Goal: Task Accomplishment & Management: Understand process/instructions

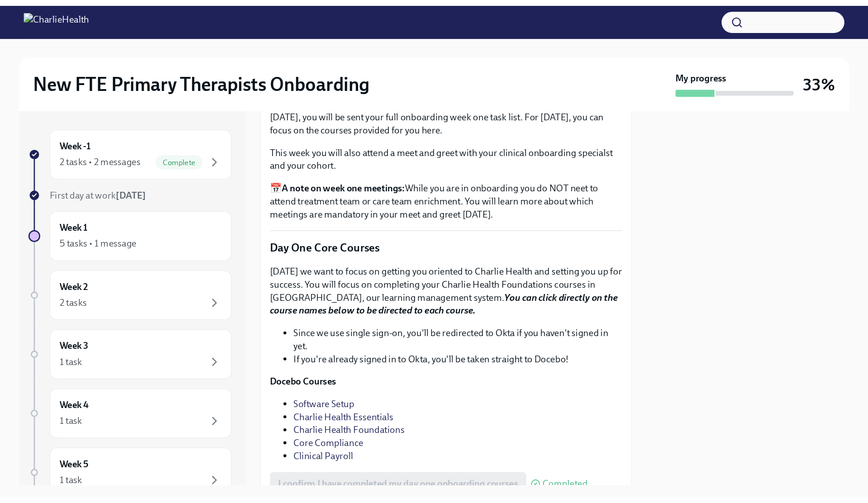
scroll to position [1174, 0]
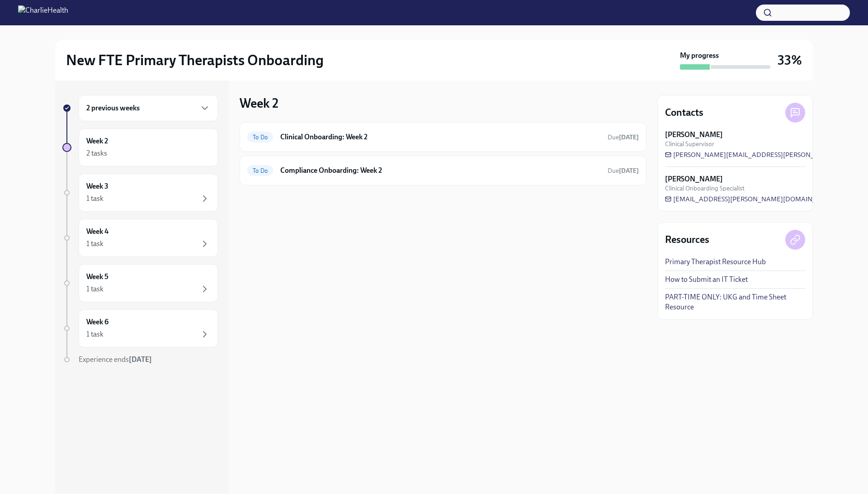
click at [136, 103] on div "2 previous weeks" at bounding box center [148, 108] width 124 height 11
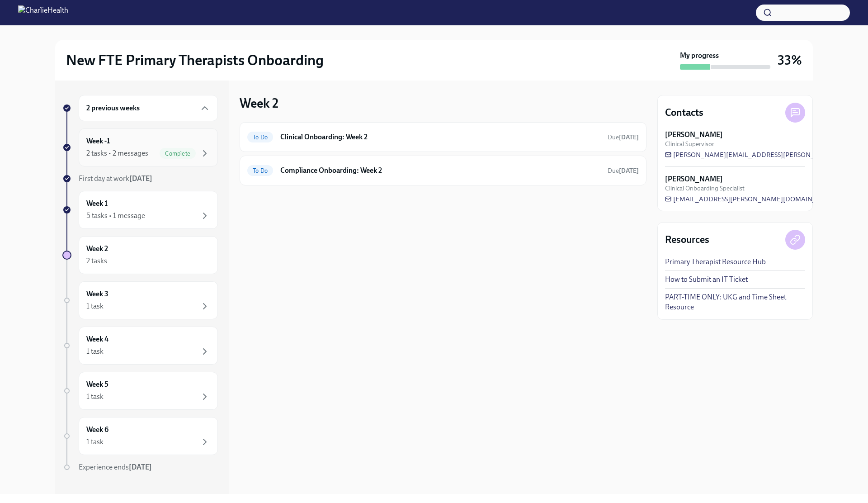
click at [126, 150] on div "2 tasks • 2 messages" at bounding box center [117, 153] width 62 height 10
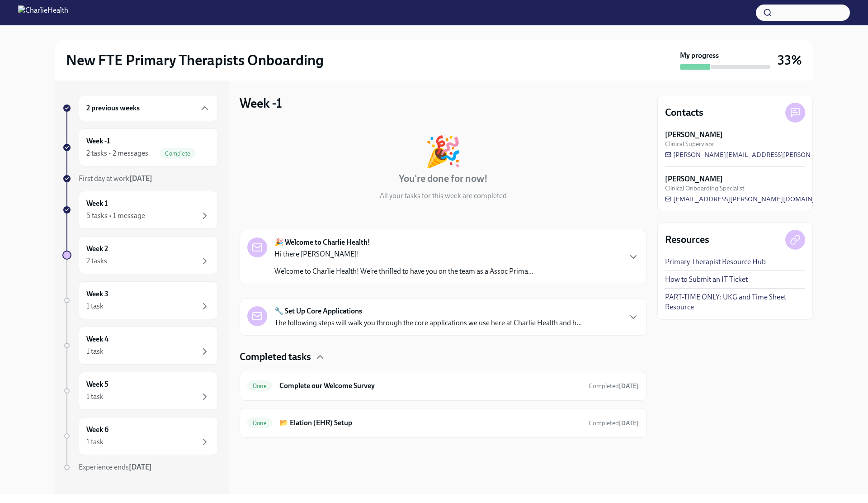
click at [375, 258] on p "Hi there Morgan!" at bounding box center [403, 254] width 259 height 10
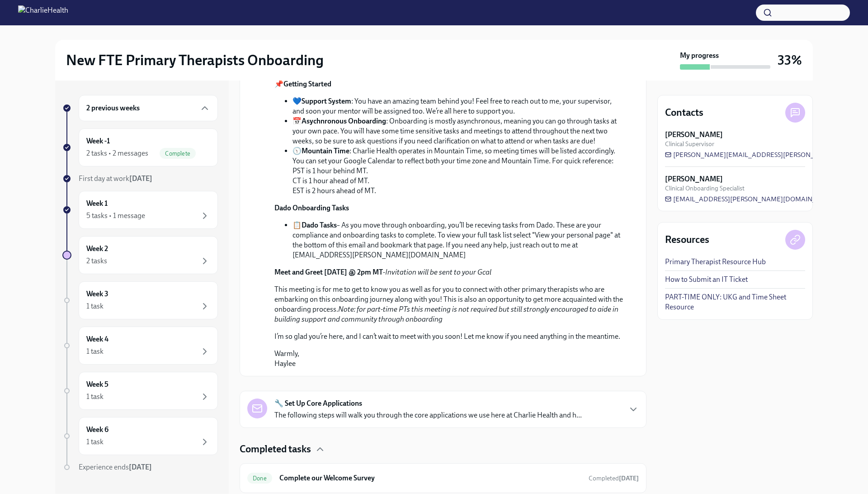
scroll to position [459, 0]
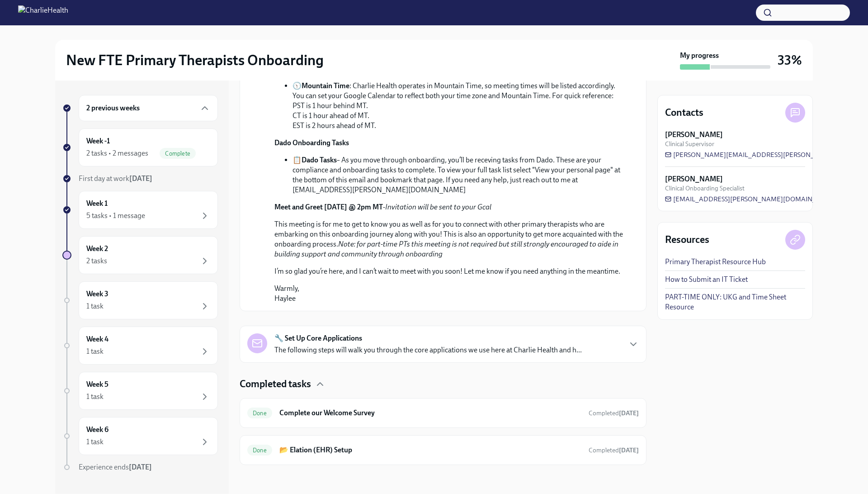
click at [347, 333] on strong "🔧 Set Up Core Applications" at bounding box center [318, 338] width 88 height 10
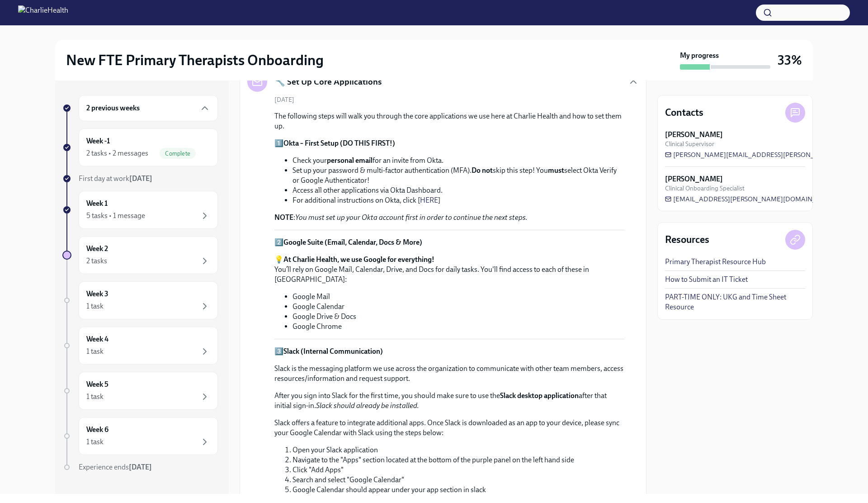
scroll to position [619, 0]
click at [163, 143] on div "Week -1 2 tasks • 2 messages Complete" at bounding box center [148, 147] width 124 height 23
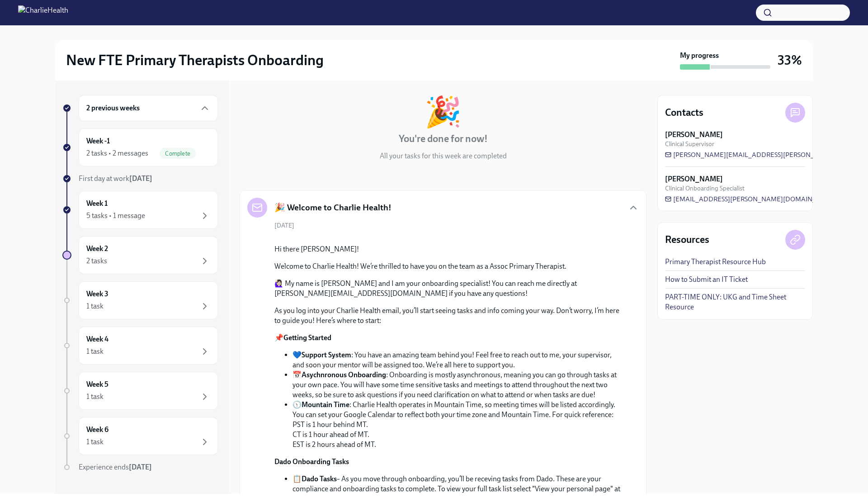
scroll to position [0, 0]
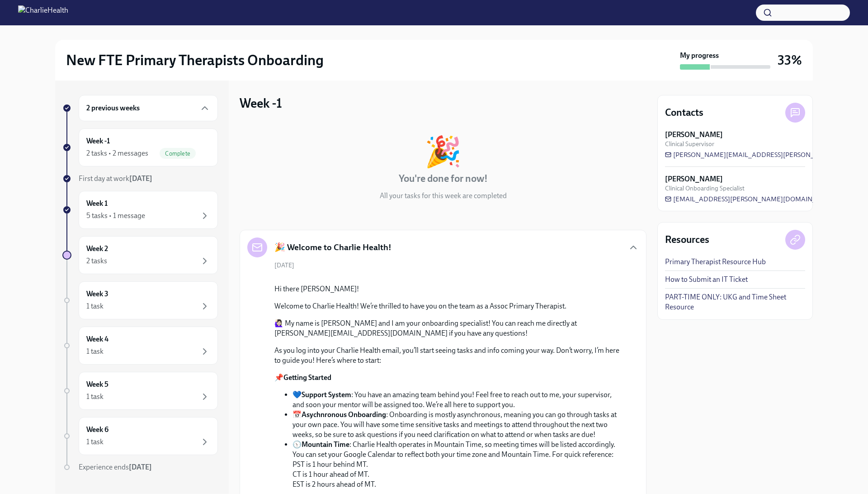
click at [164, 108] on div "2 previous weeks" at bounding box center [148, 108] width 124 height 11
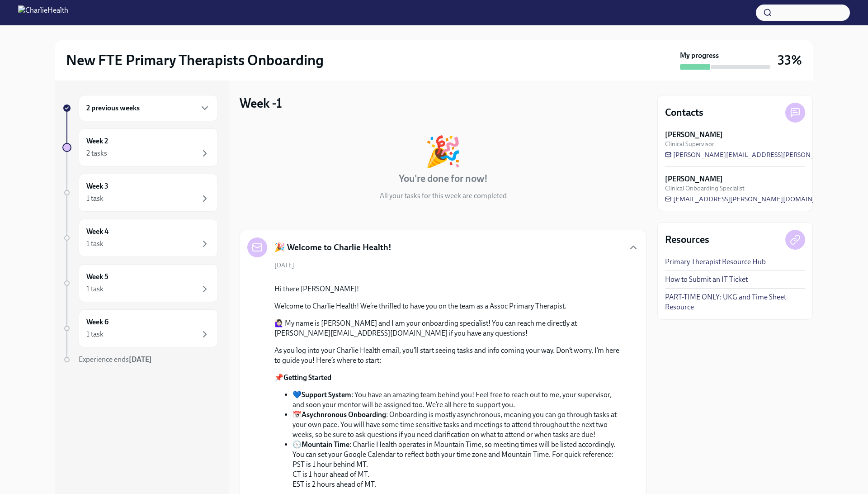
click at [164, 108] on div "2 previous weeks" at bounding box center [148, 108] width 124 height 11
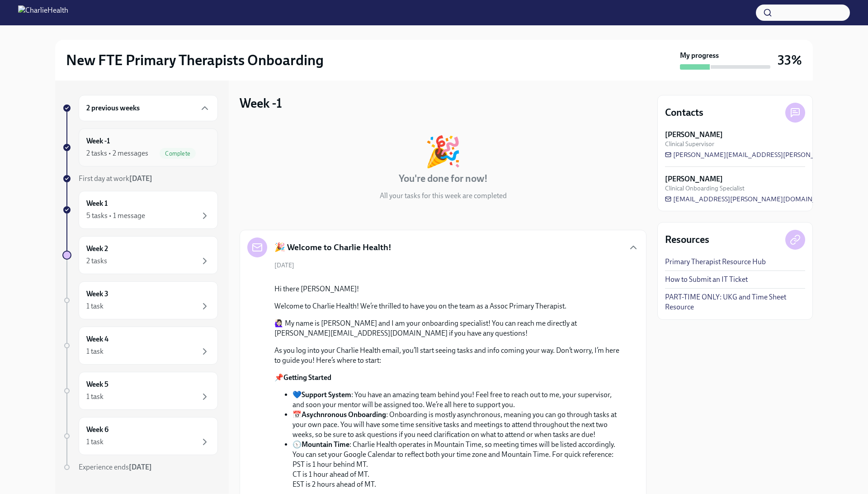
click at [149, 151] on div "2 tasks • 2 messages Complete" at bounding box center [148, 153] width 124 height 11
click at [165, 193] on div "Week 1 5 tasks • 1 message" at bounding box center [148, 210] width 139 height 38
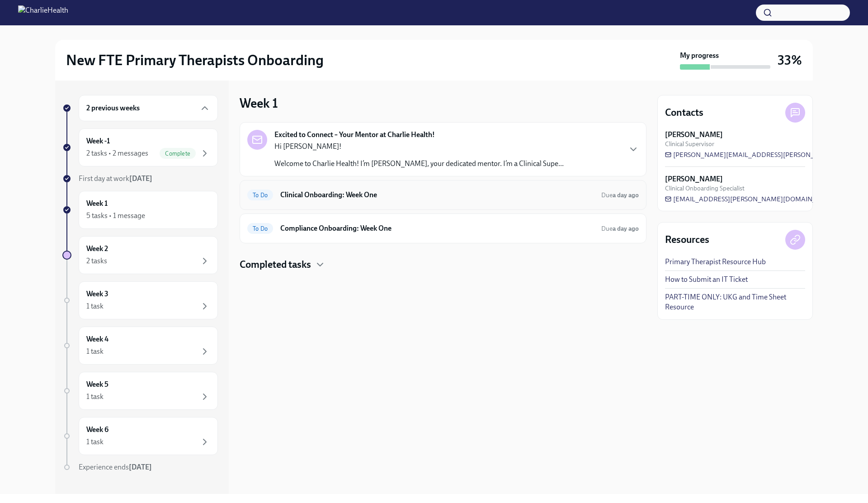
click at [321, 203] on div "To Do Clinical Onboarding: Week One Due a day ago" at bounding box center [443, 195] width 407 height 30
click at [403, 194] on h6 "Clinical Onboarding: Week One" at bounding box center [437, 195] width 314 height 10
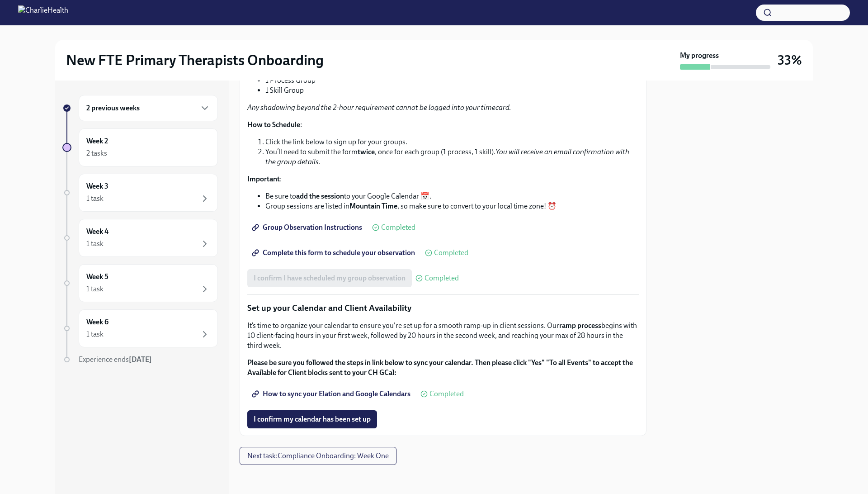
scroll to position [1165, 0]
click at [397, 396] on span "How to sync your Elation and Google Calendars" at bounding box center [332, 393] width 157 height 9
click at [274, 418] on span "I confirm my calendar has been set up" at bounding box center [312, 418] width 117 height 9
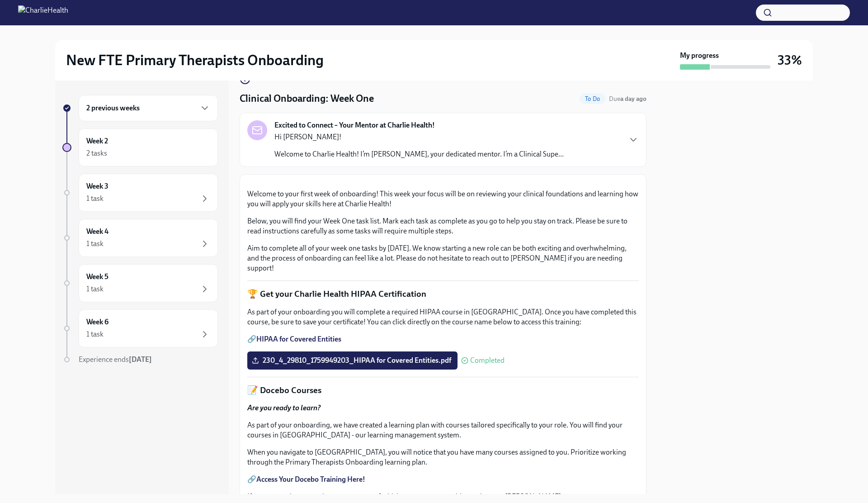
scroll to position [0, 0]
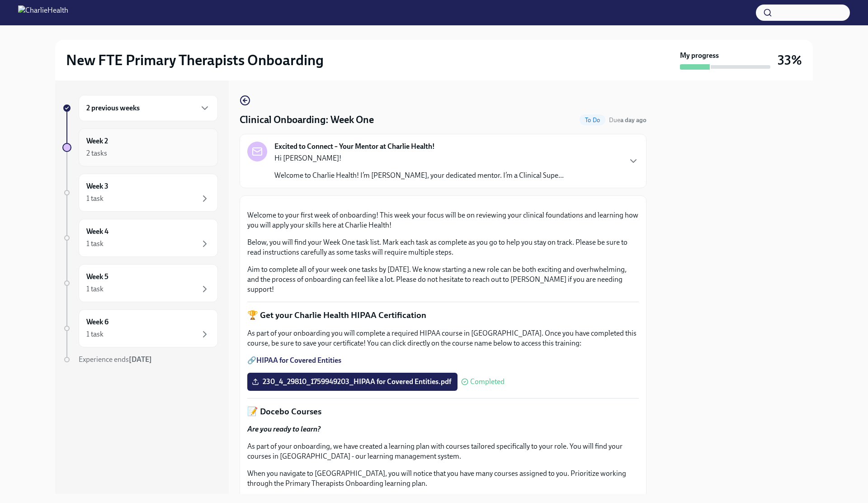
click at [105, 153] on div "2 tasks" at bounding box center [96, 153] width 21 height 10
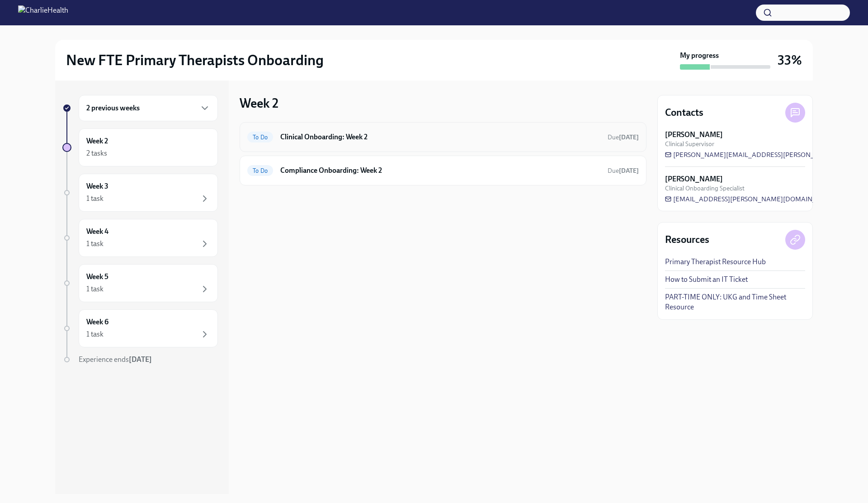
click at [376, 140] on h6 "Clinical Onboarding: Week 2" at bounding box center [440, 137] width 320 height 10
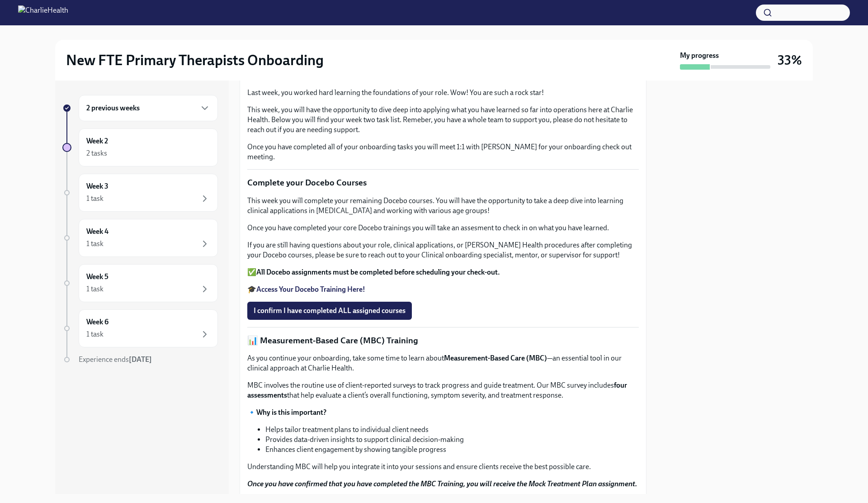
scroll to position [34, 0]
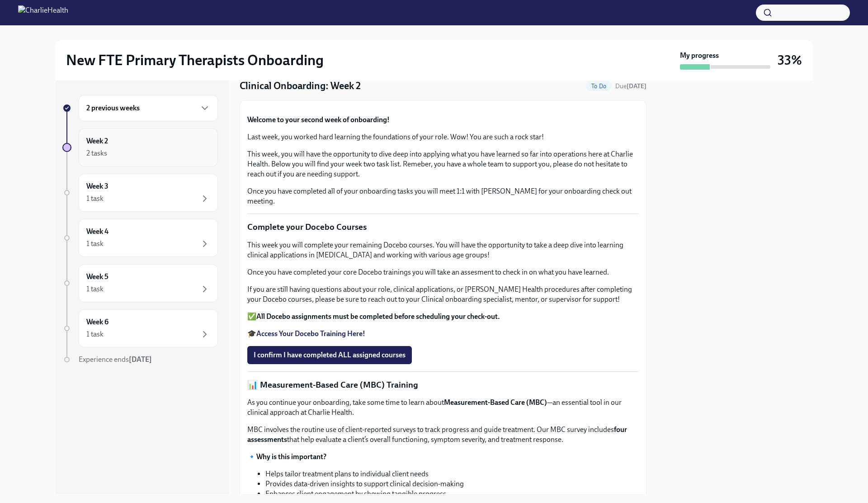
click at [146, 141] on div "Week 2 2 tasks" at bounding box center [148, 147] width 124 height 23
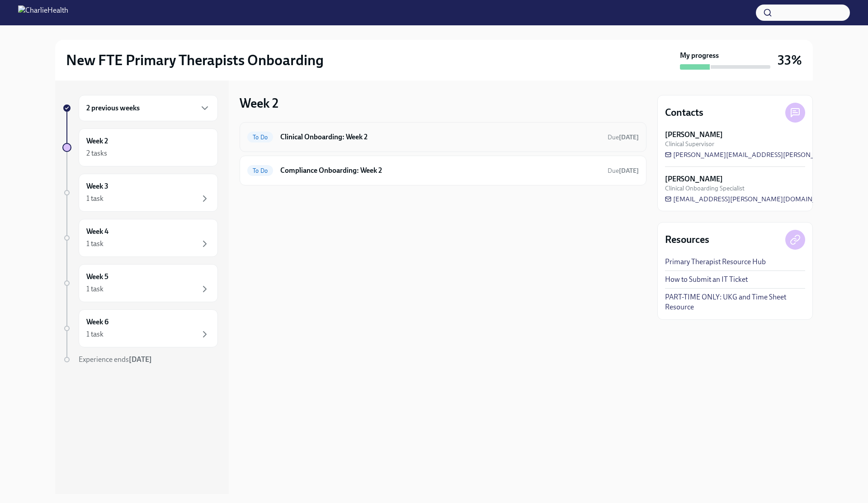
click at [299, 142] on div "To Do Clinical Onboarding: Week 2 Due in 4 days" at bounding box center [442, 137] width 391 height 14
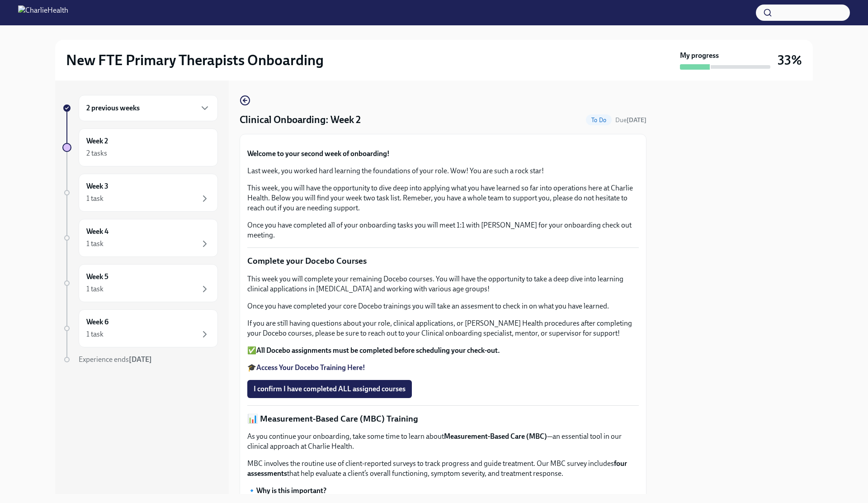
click at [153, 108] on div "2 previous weeks" at bounding box center [148, 108] width 124 height 11
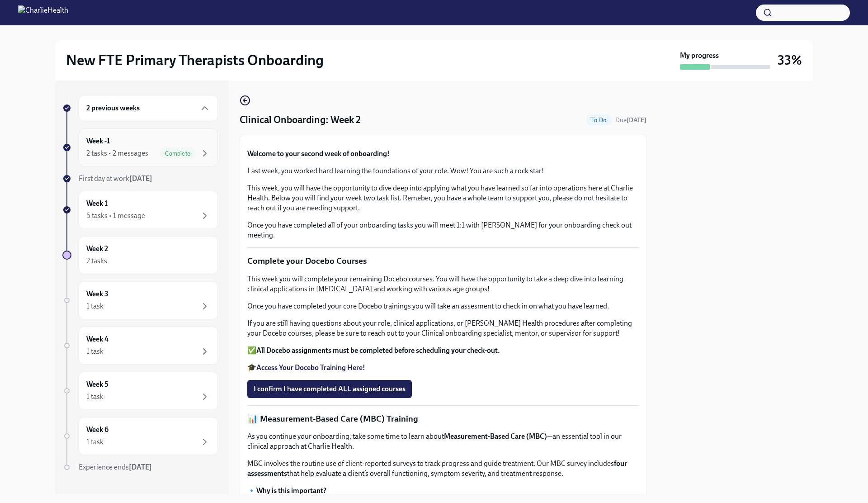
click at [141, 145] on div "Week -1 2 tasks • 2 messages Complete" at bounding box center [148, 147] width 124 height 23
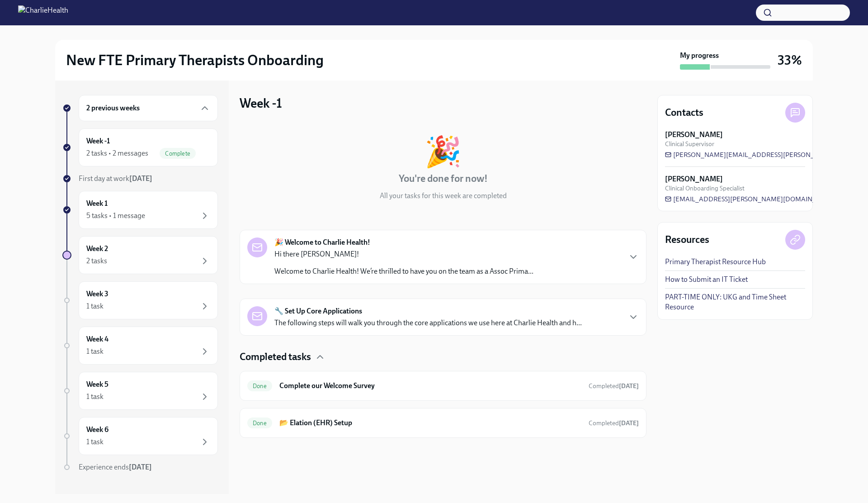
click at [351, 265] on div "Hi there Morgan! Welcome to Charlie Health! We’re thrilled to have you on the t…" at bounding box center [403, 262] width 259 height 27
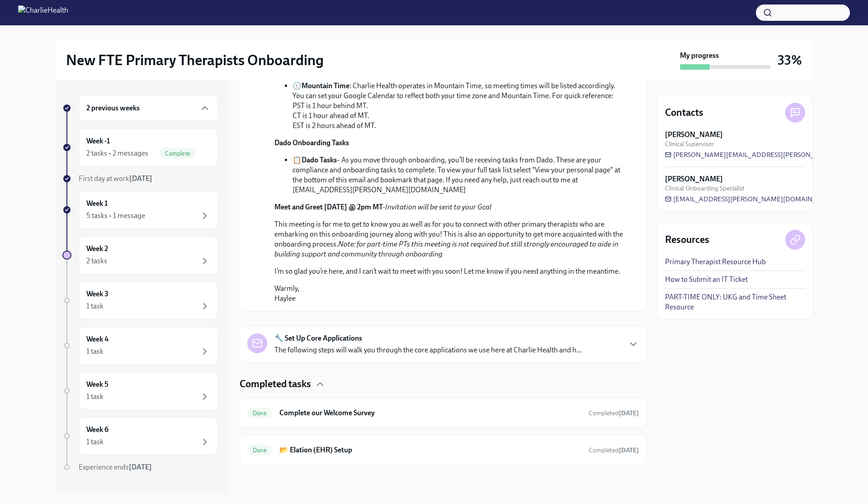
scroll to position [459, 0]
click at [344, 284] on p "Warmly, Haylee" at bounding box center [449, 293] width 350 height 20
click at [329, 350] on p "The following steps will walk you through the core applications we use here at …" at bounding box center [427, 350] width 307 height 10
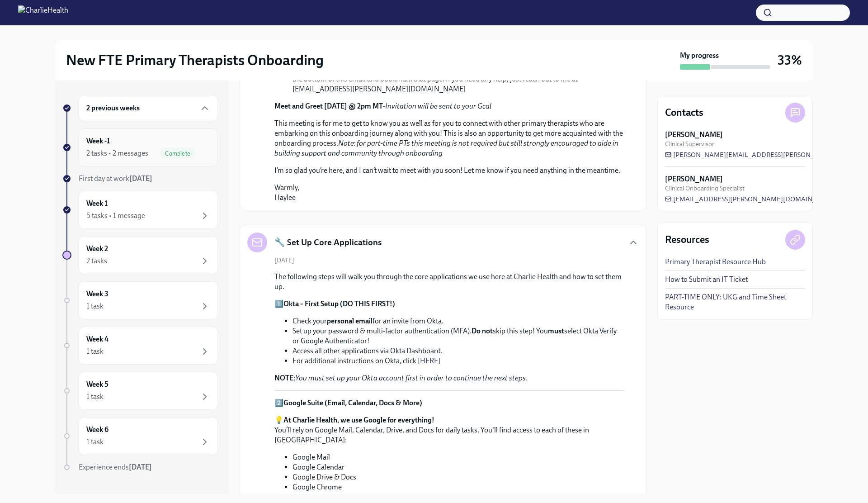
click at [188, 154] on span "Complete" at bounding box center [178, 153] width 36 height 7
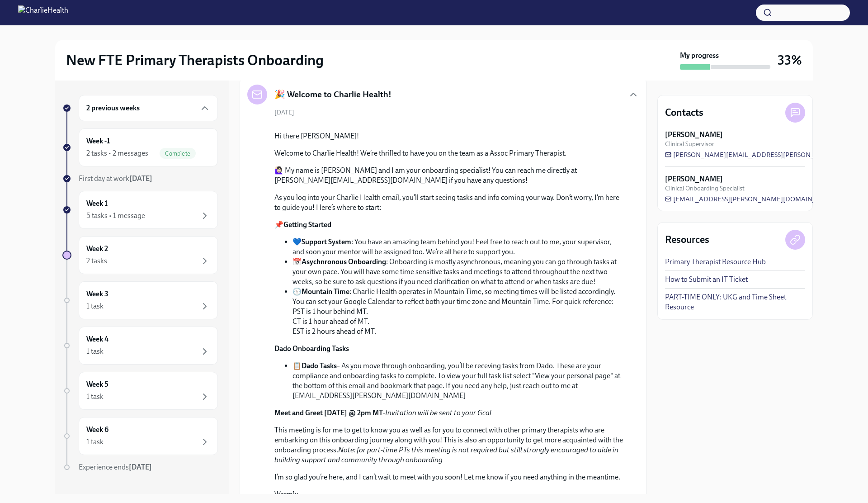
scroll to position [0, 0]
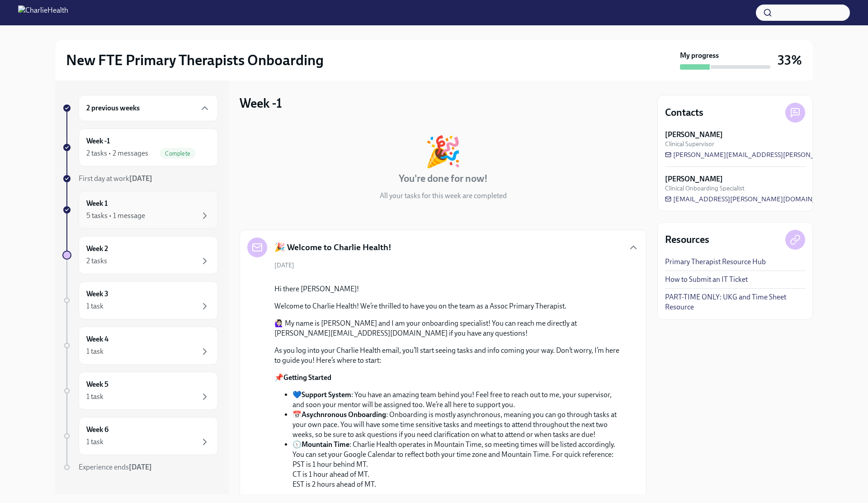
click at [176, 206] on div "Week 1 5 tasks • 1 message" at bounding box center [148, 209] width 124 height 23
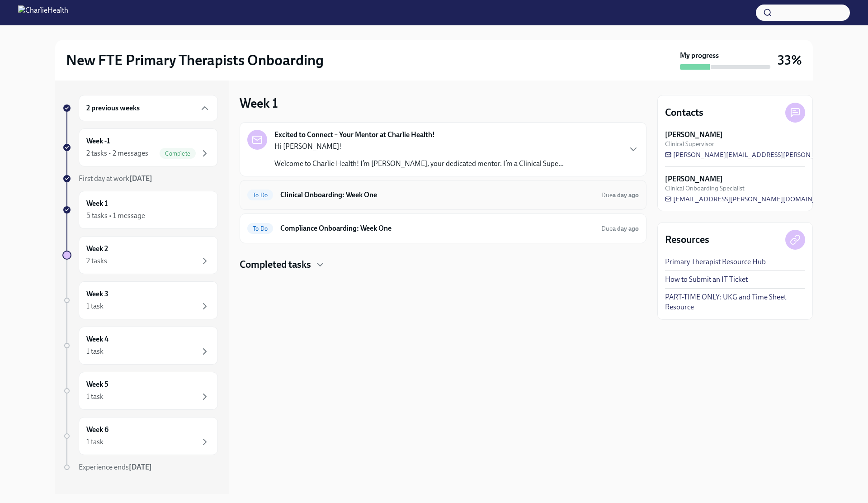
click at [390, 200] on div "To Do Clinical Onboarding: Week One Due a day ago" at bounding box center [442, 195] width 391 height 14
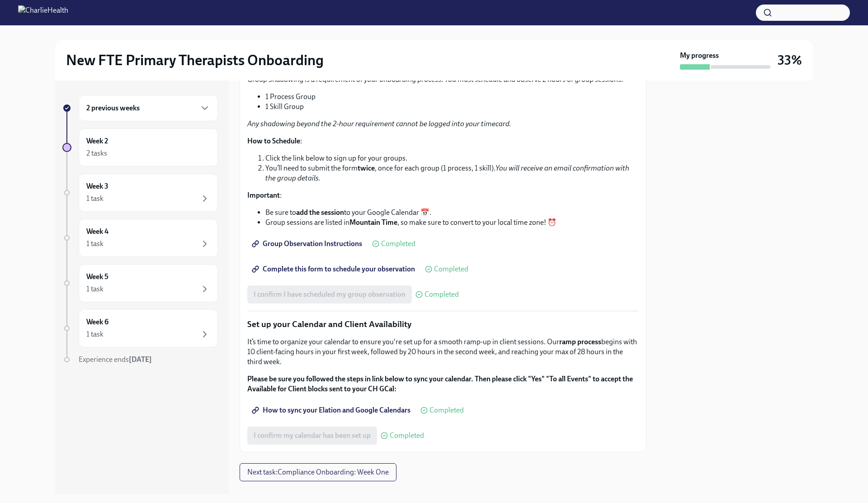
scroll to position [1036, 0]
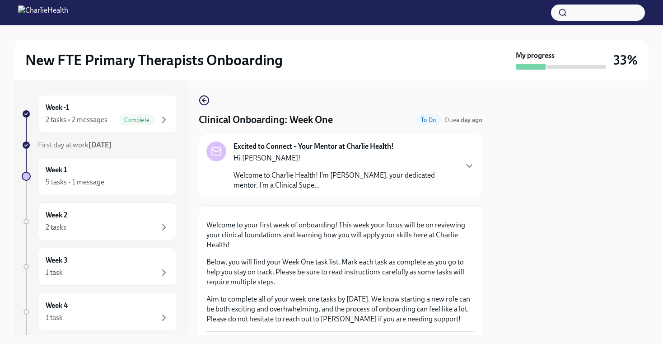
scroll to position [1373, 0]
